Goal: Task Accomplishment & Management: Use online tool/utility

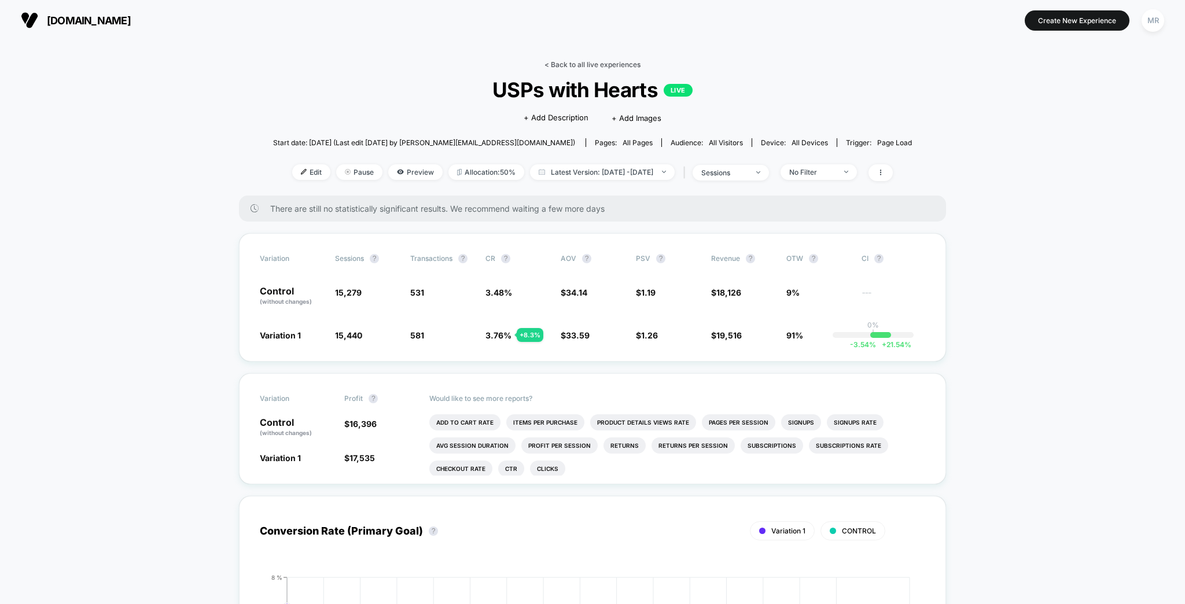
click at [560, 61] on link "< Back to all live experiences" at bounding box center [592, 64] width 96 height 9
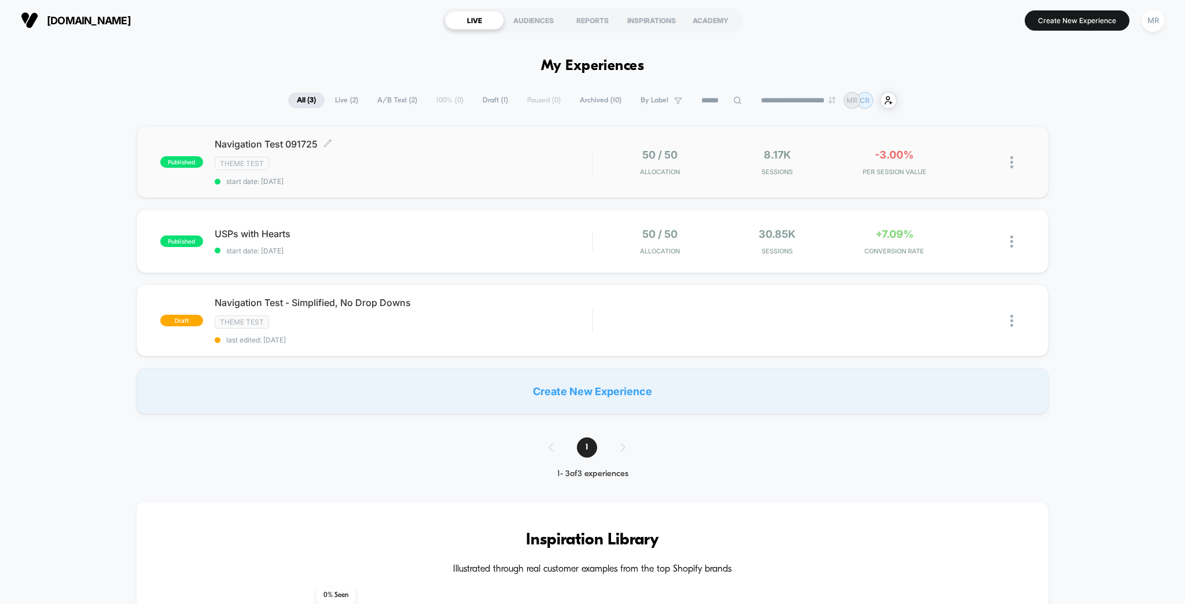
click at [394, 139] on span "Navigation Test 091725 Click to edit experience details" at bounding box center [404, 144] width 378 height 12
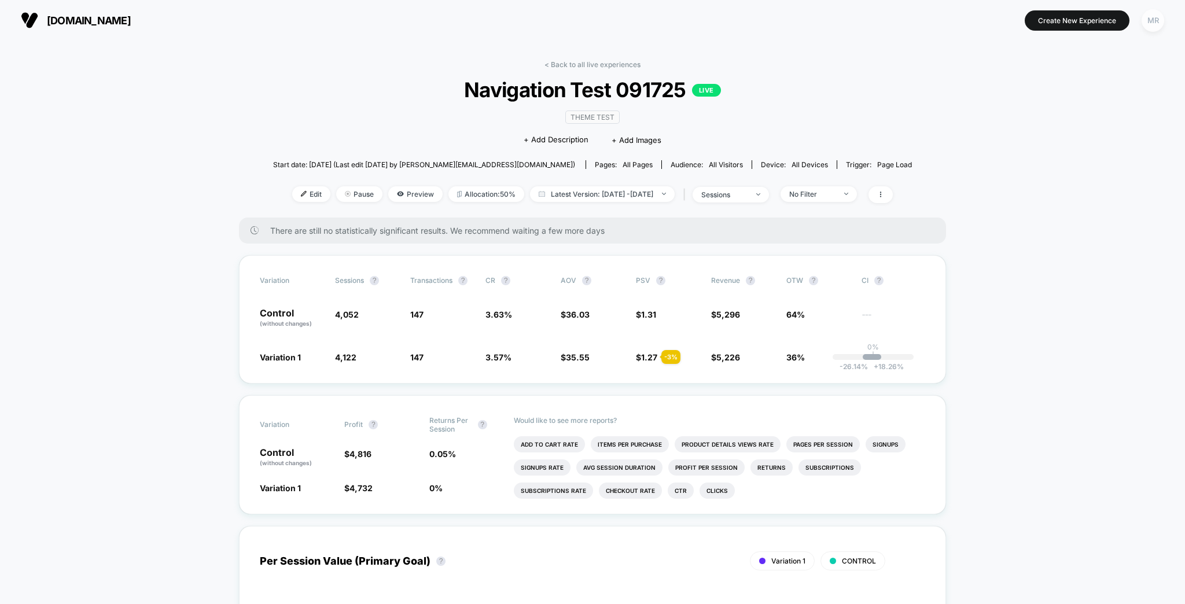
click at [1157, 18] on div "MR" at bounding box center [1153, 20] width 23 height 23
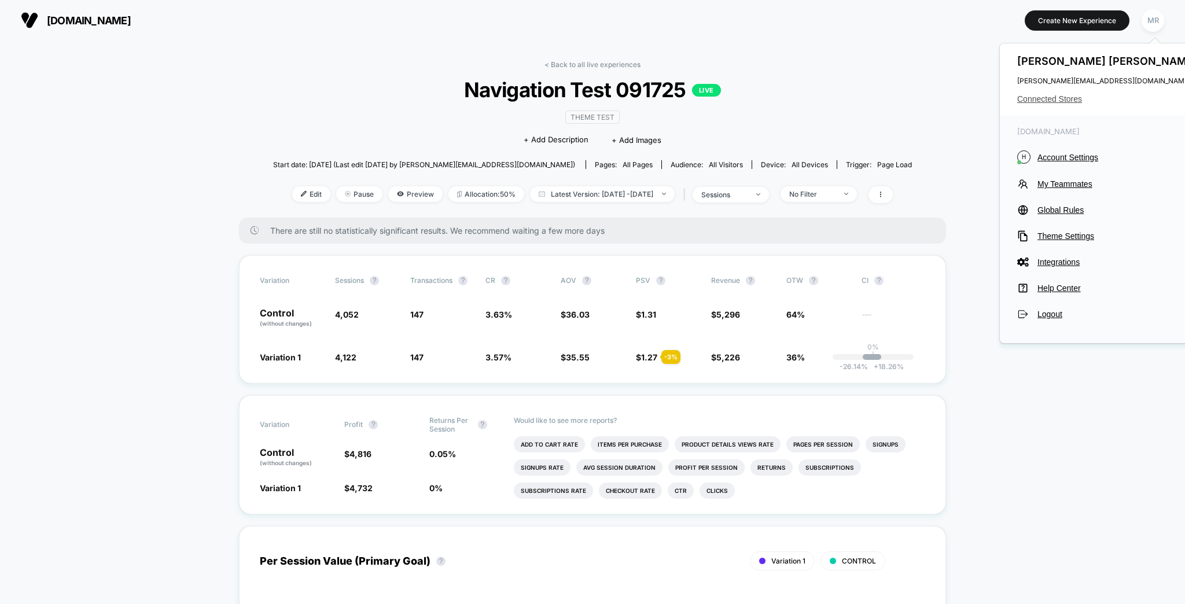
click at [1065, 96] on span "Connected Stores" at bounding box center [1108, 98] width 183 height 9
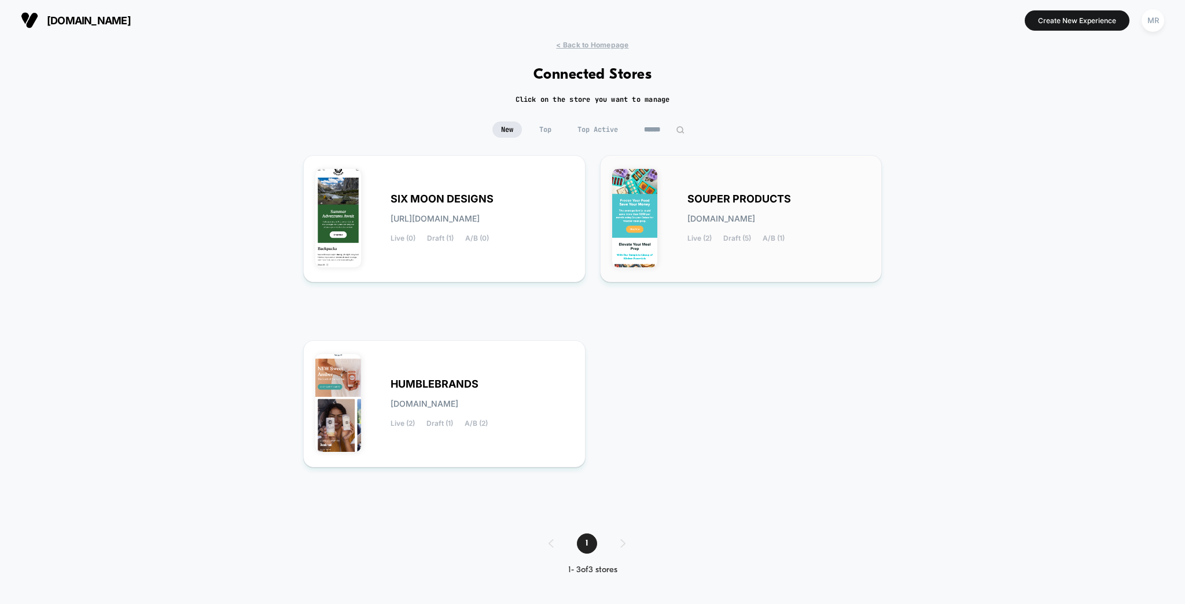
click at [728, 197] on span "SOUPER PRODUCTS" at bounding box center [739, 199] width 104 height 8
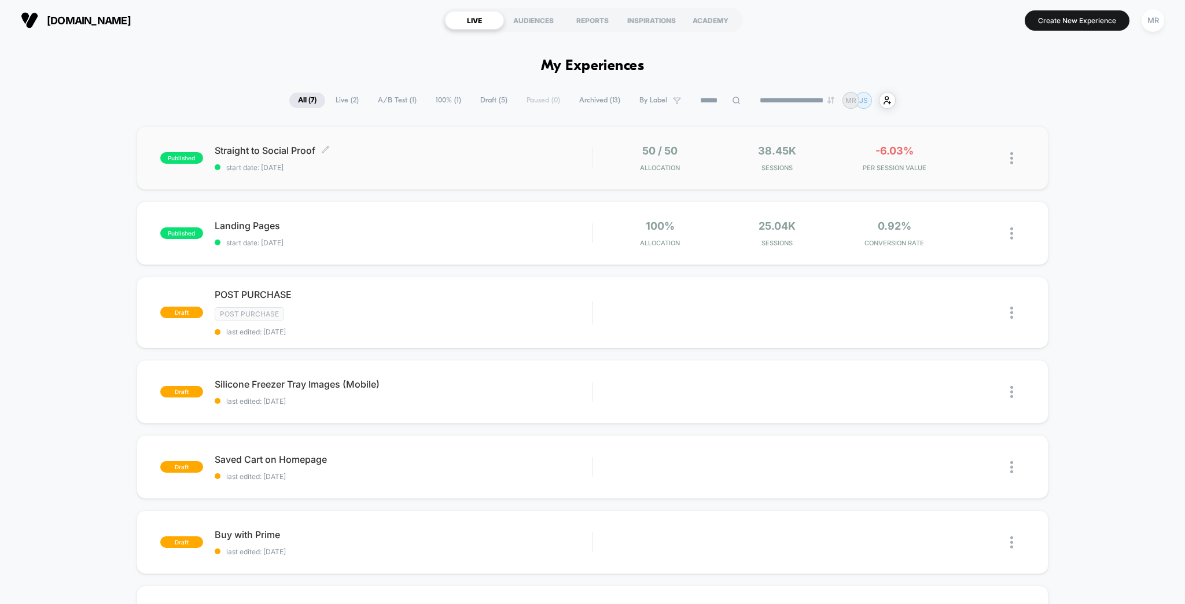
click at [401, 163] on span "start date: [DATE]" at bounding box center [404, 167] width 378 height 9
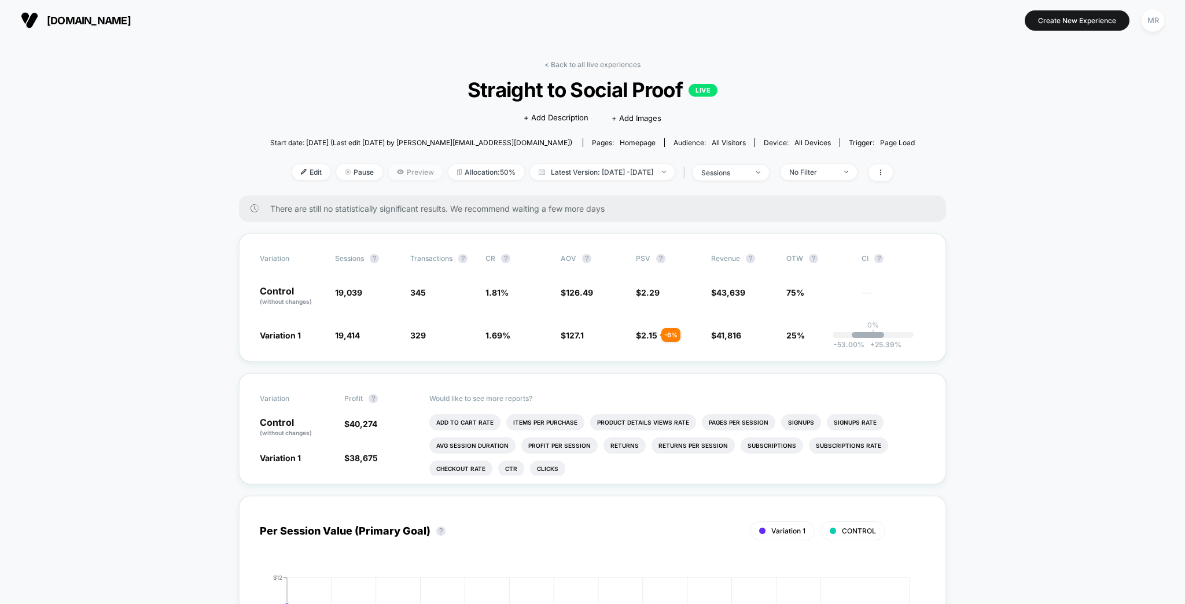
click at [406, 164] on span "Preview" at bounding box center [415, 172] width 54 height 16
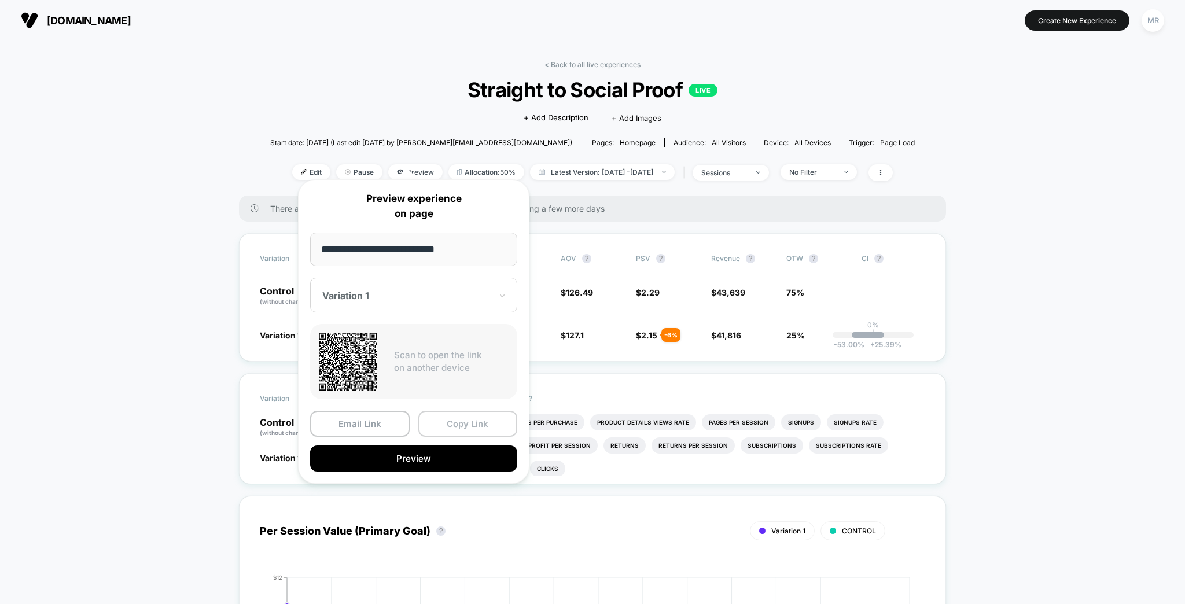
click at [447, 411] on button "Copy Link" at bounding box center [468, 424] width 100 height 26
